Goal: Information Seeking & Learning: Learn about a topic

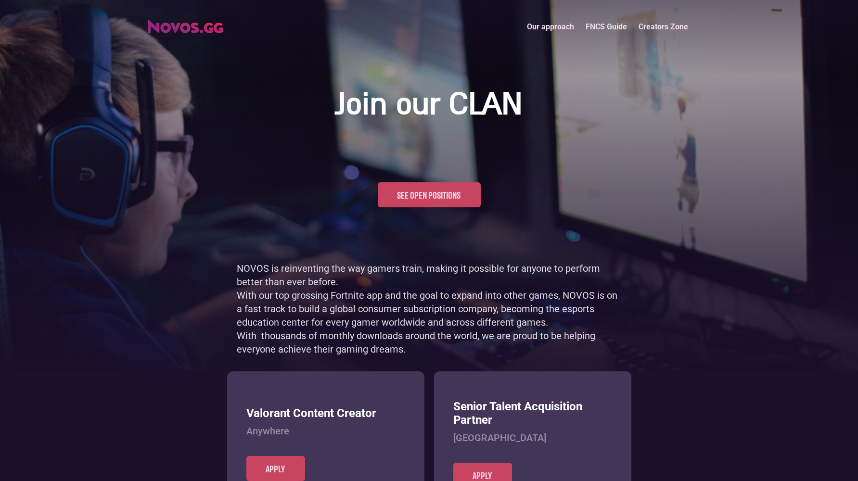
scroll to position [468, 0]
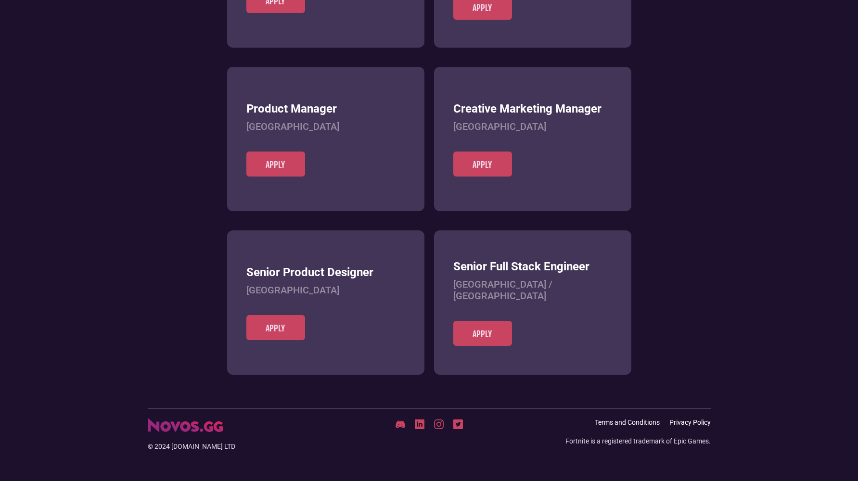
scroll to position [372, 0]
